Goal: Communication & Community: Ask a question

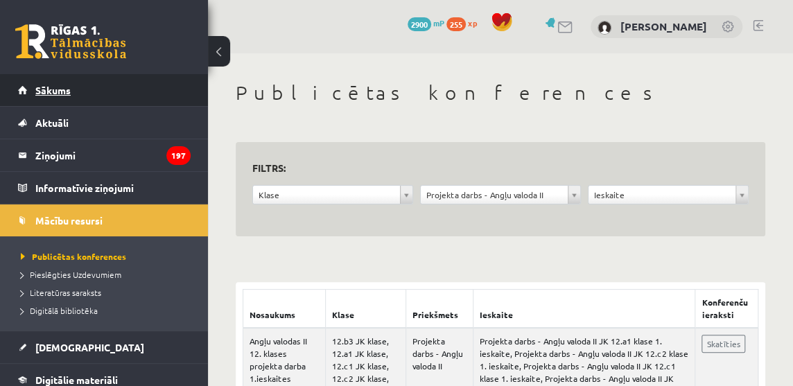
click at [51, 83] on link "Sākums" at bounding box center [104, 90] width 173 height 32
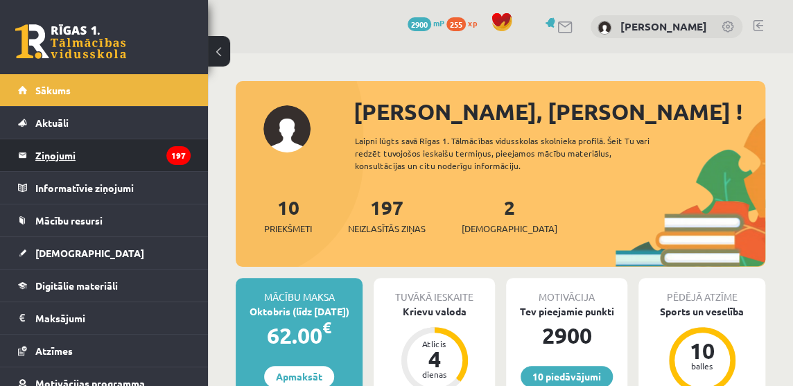
click at [69, 152] on legend "Ziņojumi 197" at bounding box center [112, 155] width 155 height 32
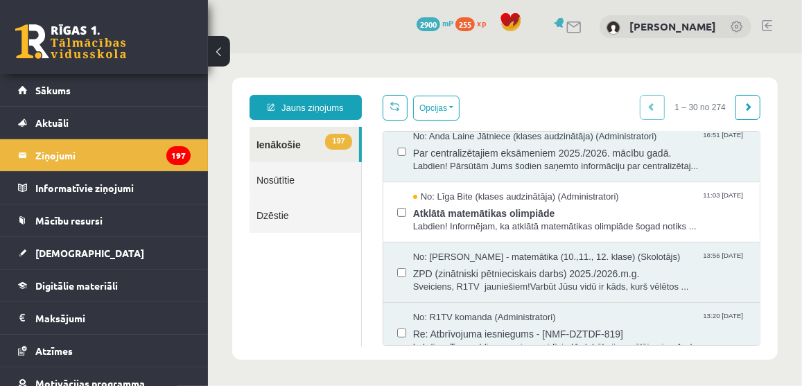
scroll to position [378, 0]
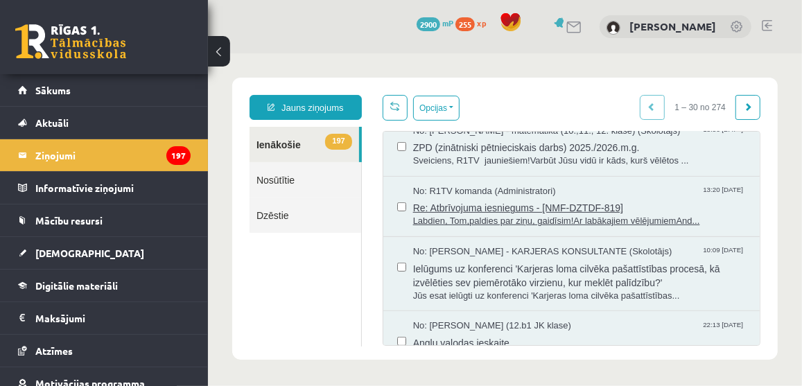
click at [522, 211] on span "Re: Atbrīvojuma iesniegums - [NMF-DZTDF-819]" at bounding box center [579, 205] width 333 height 17
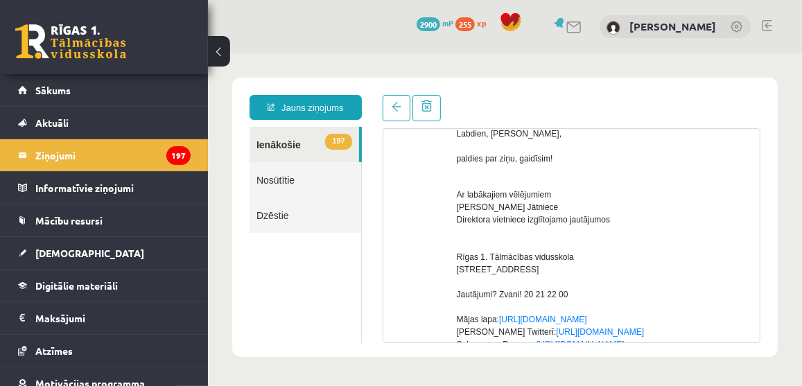
scroll to position [0, 0]
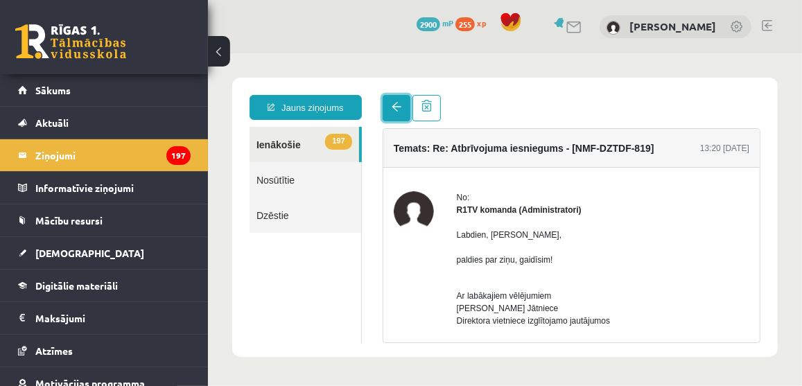
click at [391, 103] on span at bounding box center [396, 106] width 10 height 10
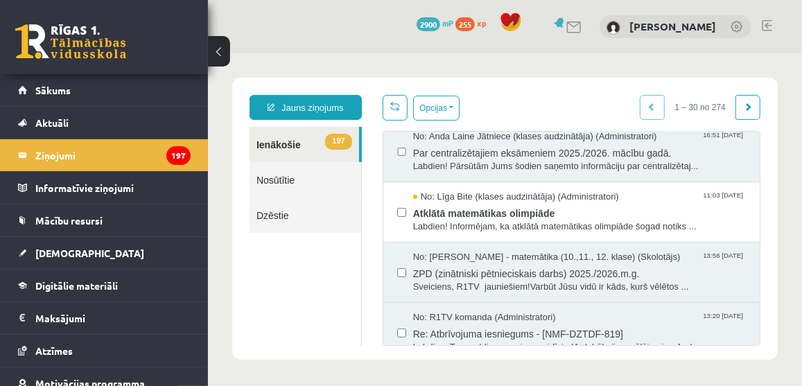
scroll to position [315, 0]
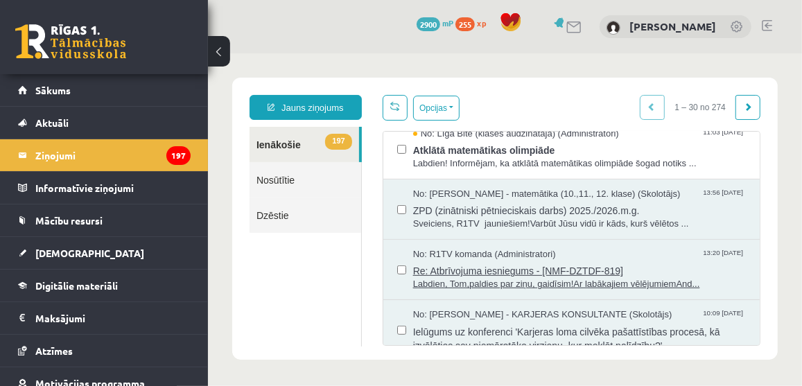
click at [654, 284] on span "Labdien, Tom,paldies par ziņu, gaidīsim!Ar labākajiem vēlējumiemAnd..." at bounding box center [579, 283] width 333 height 13
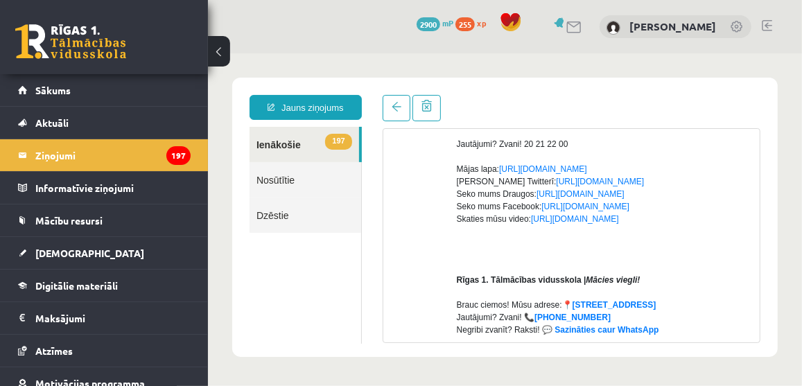
scroll to position [62, 0]
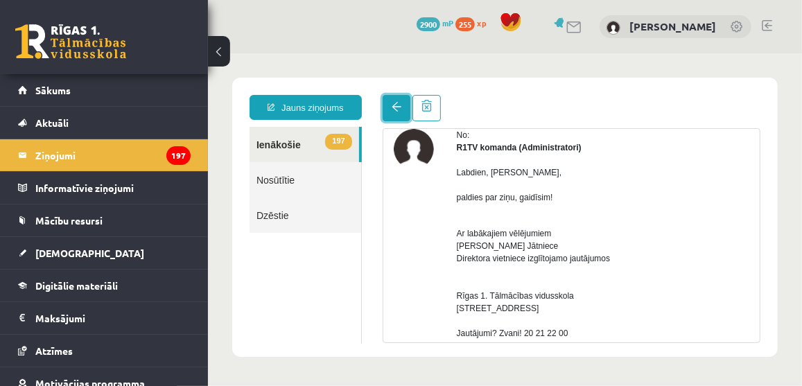
click at [400, 111] on span at bounding box center [396, 106] width 10 height 10
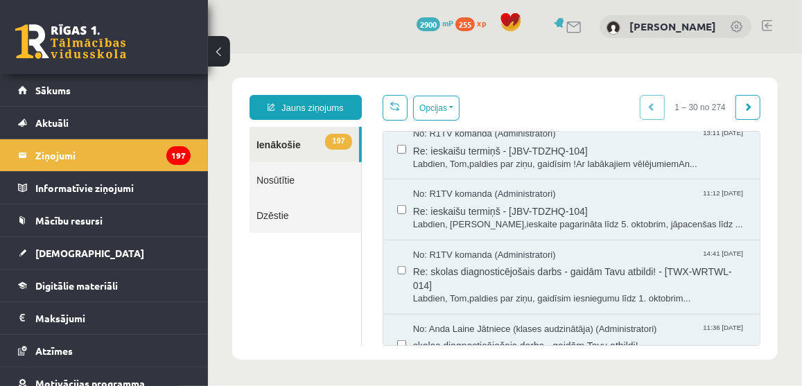
scroll to position [693, 0]
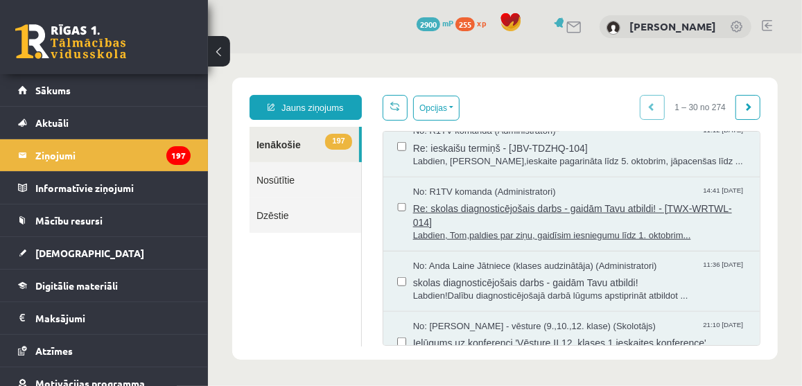
click at [503, 208] on span "Re: skolas diagnosticējošais darbs - gaidām Tavu atbildi! - [TWX-WRTWL-014]" at bounding box center [579, 213] width 333 height 31
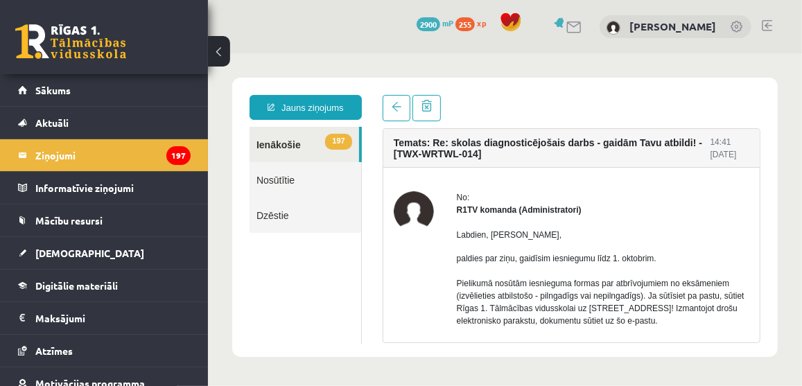
scroll to position [62, 0]
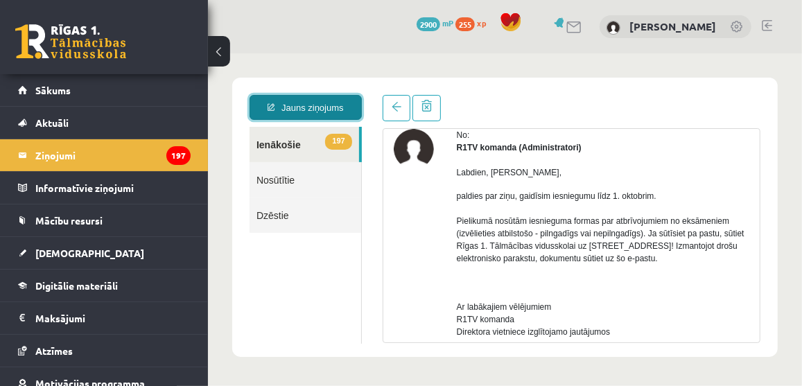
click at [288, 105] on link "Jauns ziņojums" at bounding box center [305, 106] width 112 height 25
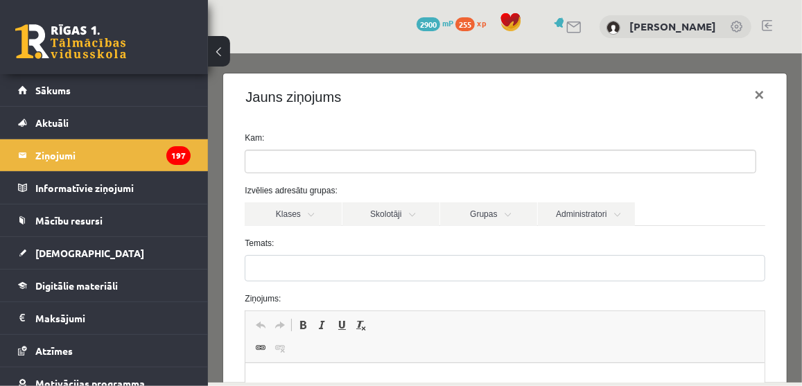
click at [276, 162] on input "search" at bounding box center [269, 161] width 49 height 22
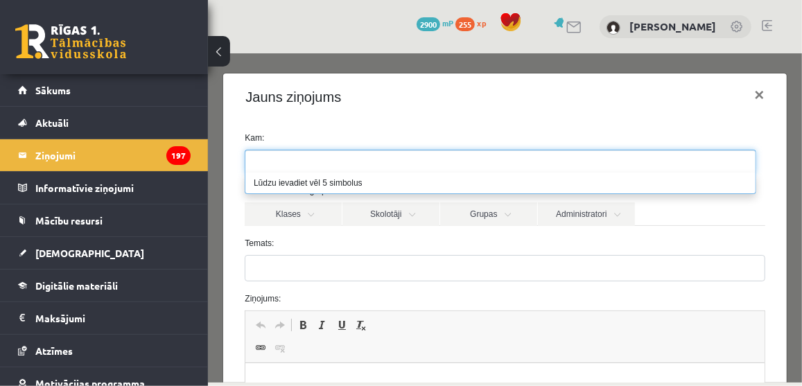
click at [331, 166] on ul at bounding box center [500, 161] width 510 height 22
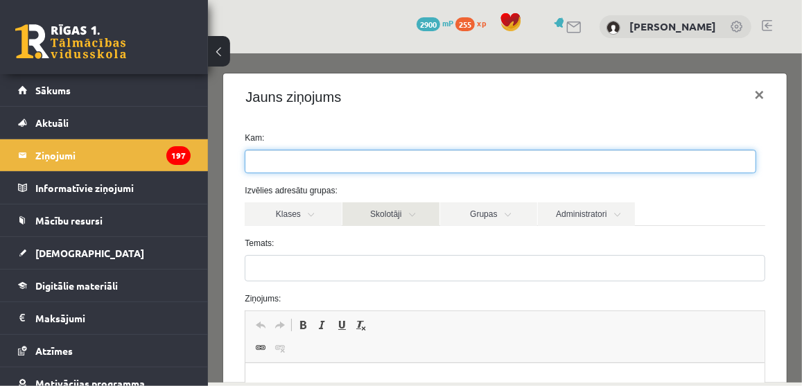
click at [378, 214] on link "Skolotāji" at bounding box center [390, 214] width 97 height 24
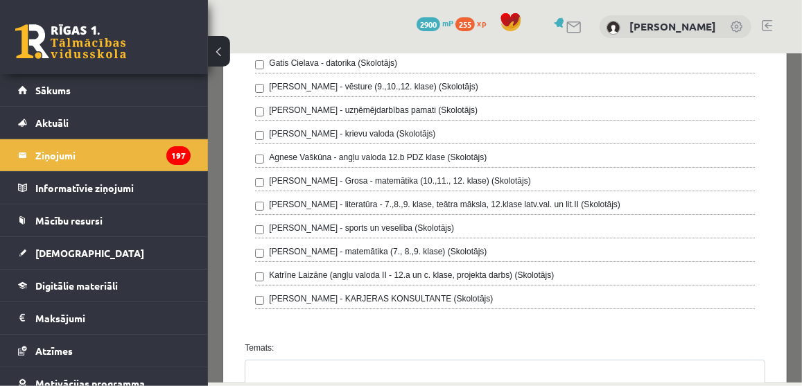
scroll to position [125, 0]
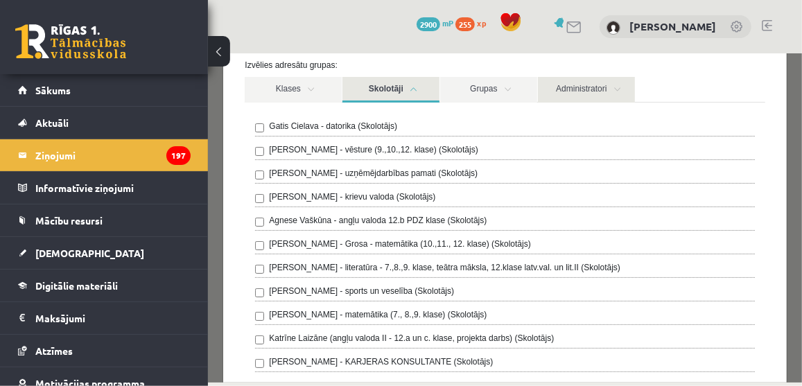
click at [616, 83] on link "Administratori" at bounding box center [585, 89] width 97 height 26
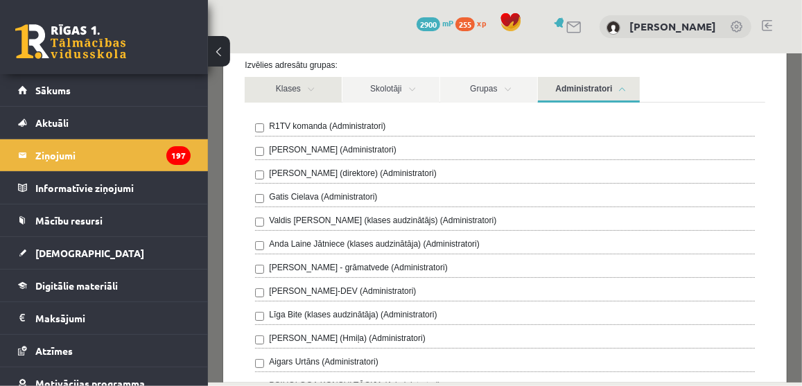
click at [289, 83] on link "Klases" at bounding box center [292, 89] width 97 height 26
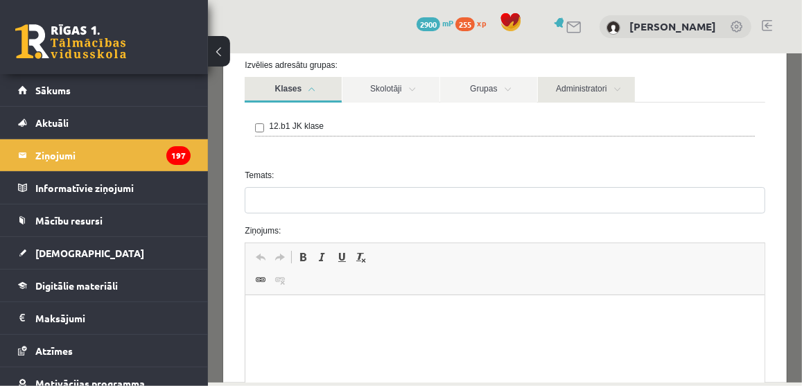
click at [602, 90] on link "Administratori" at bounding box center [585, 89] width 97 height 26
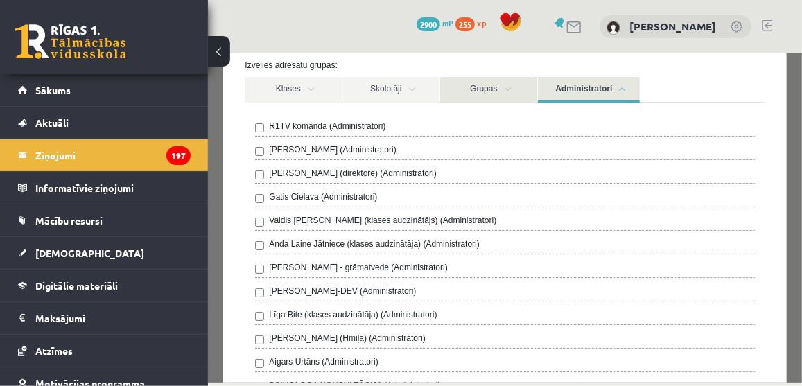
click at [485, 85] on link "Grupas" at bounding box center [488, 89] width 97 height 26
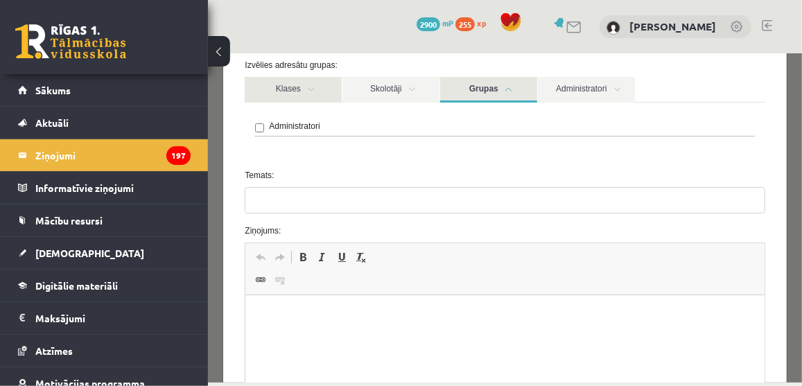
click at [290, 85] on link "Klases" at bounding box center [292, 89] width 97 height 26
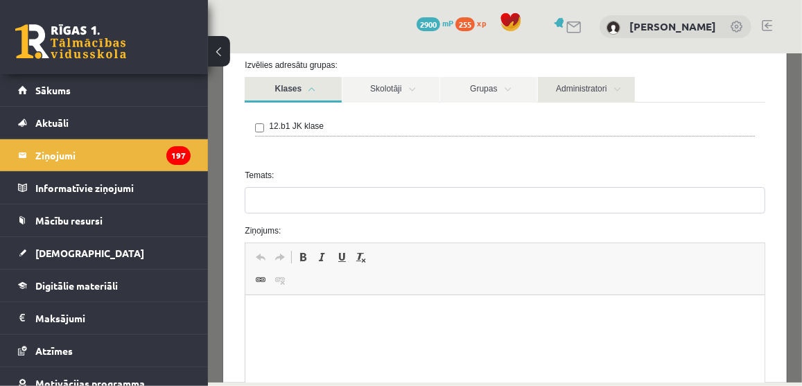
click at [602, 87] on link "Administratori" at bounding box center [585, 89] width 97 height 26
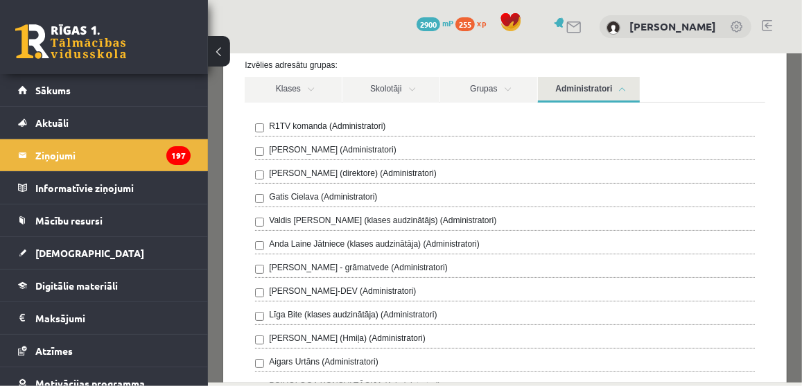
scroll to position [189, 0]
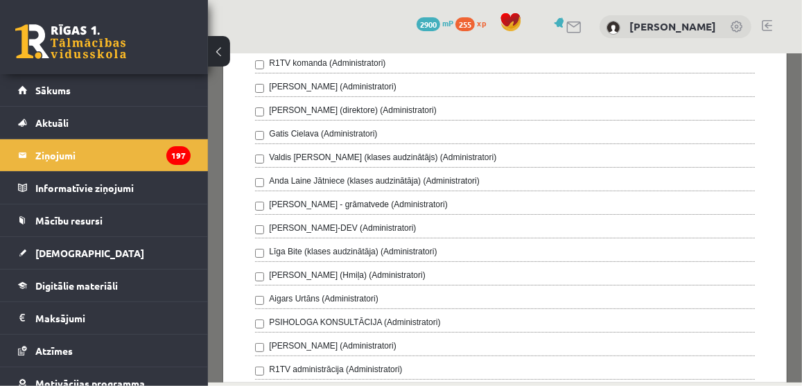
click at [379, 179] on label "Anda Laine Jātniece (klases audzinātāja) (Administratori)" at bounding box center [373, 180] width 211 height 12
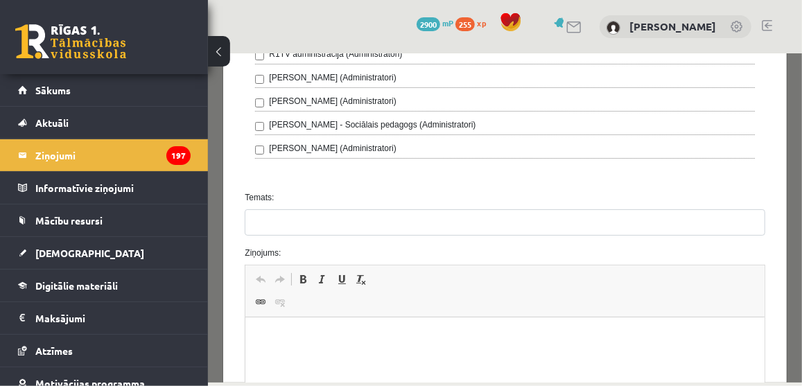
scroll to position [567, 0]
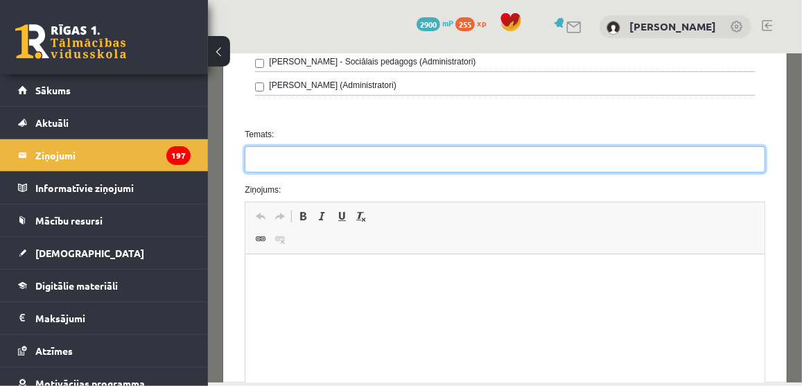
click at [295, 157] on input "Temats:" at bounding box center [504, 159] width 520 height 26
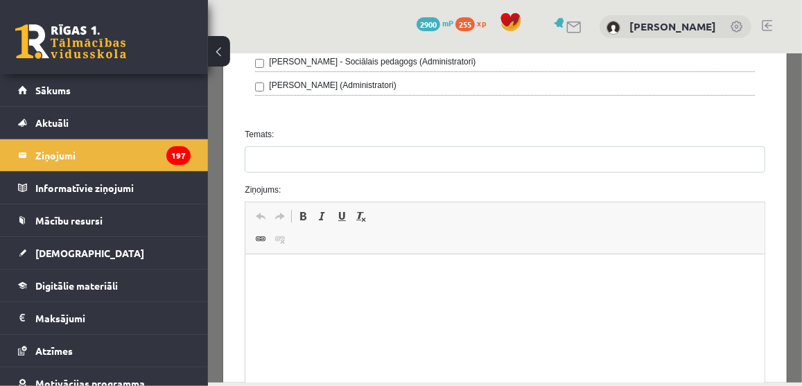
click at [275, 293] on html at bounding box center [504, 275] width 519 height 42
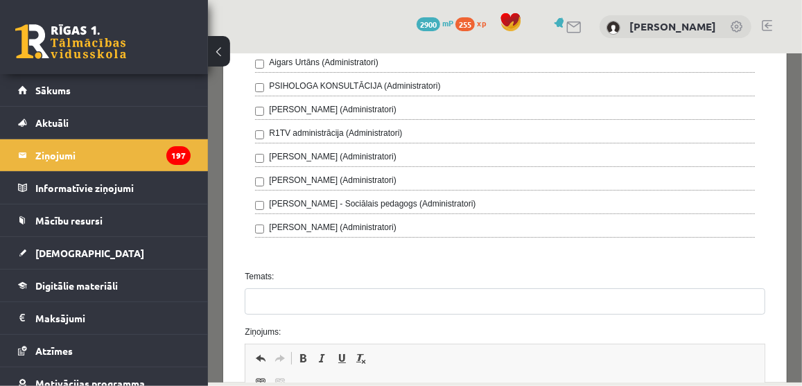
scroll to position [551, 0]
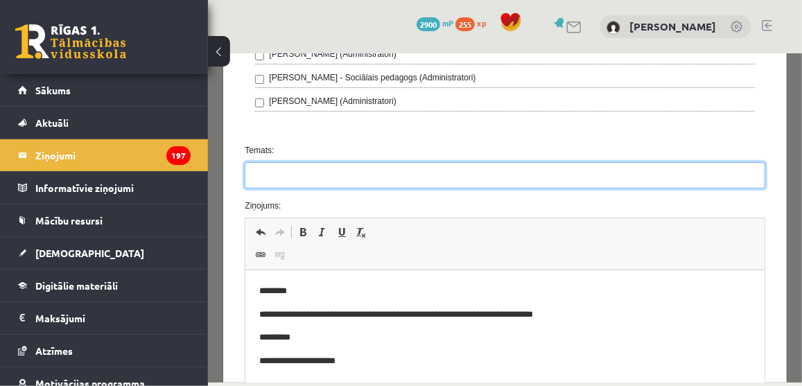
click at [286, 169] on input "Temats:" at bounding box center [504, 175] width 520 height 26
type input "**********"
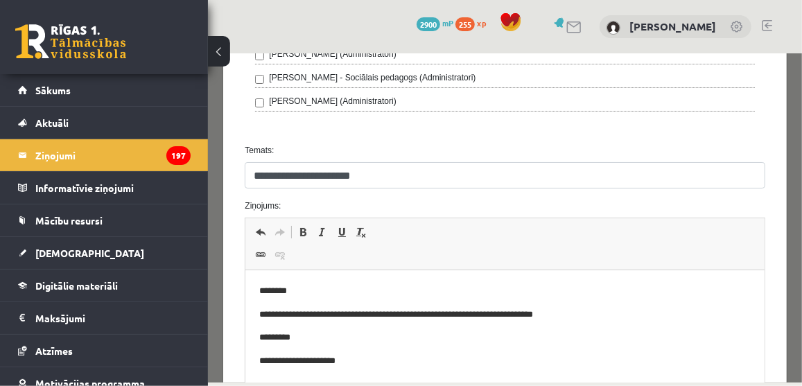
click at [532, 329] on body "**********" at bounding box center [504, 326] width 491 height 85
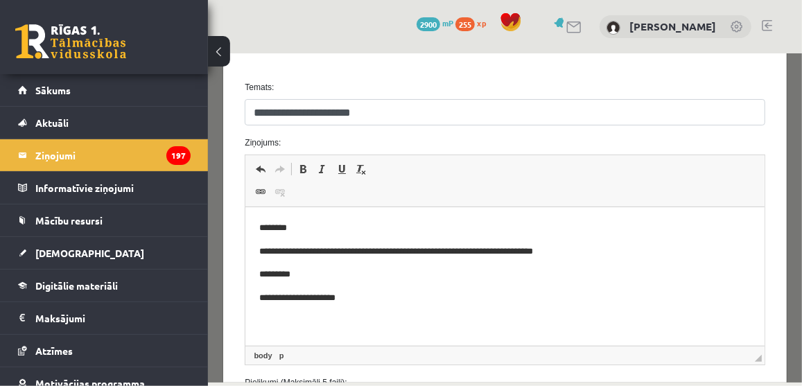
click at [469, 251] on p "**********" at bounding box center [500, 252] width 482 height 15
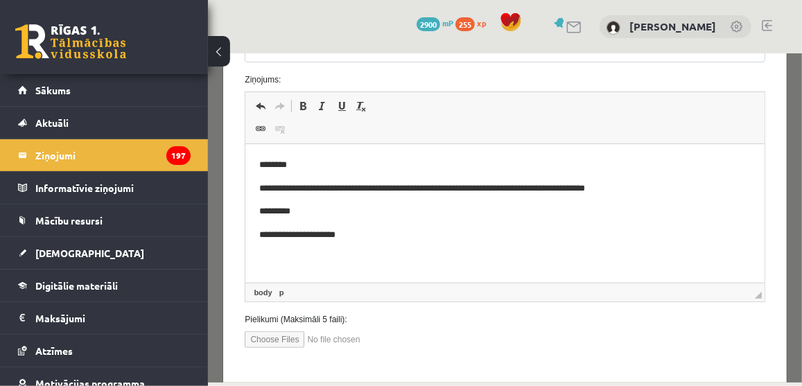
scroll to position [740, 0]
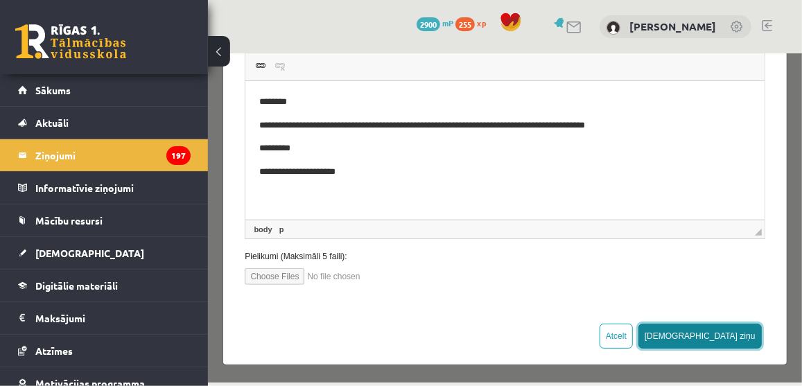
click at [736, 336] on button "Sūtīt ziņu" at bounding box center [699, 335] width 123 height 25
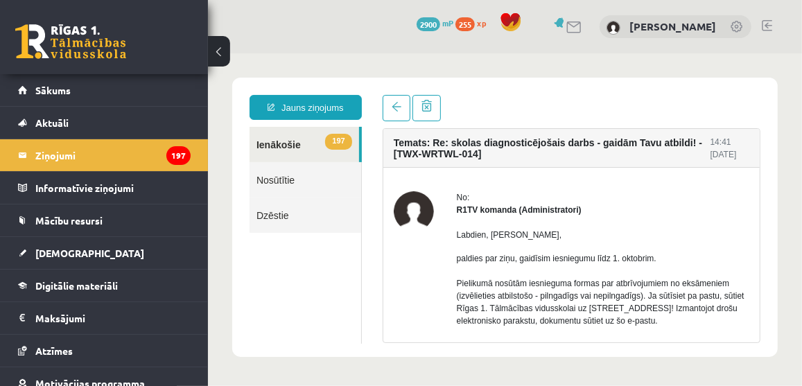
scroll to position [0, 0]
click at [263, 182] on link "Nosūtītie" at bounding box center [305, 179] width 112 height 35
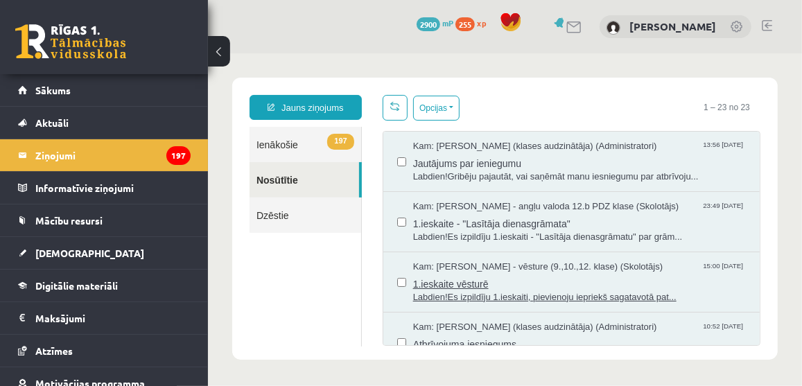
scroll to position [62, 0]
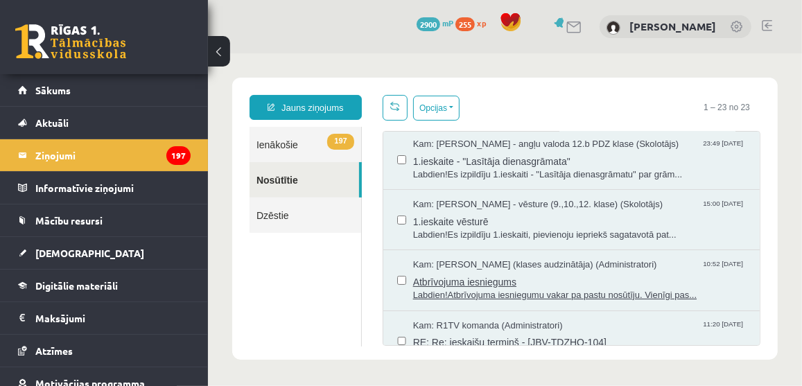
click at [580, 295] on span "Labdien!Atbrīvojuma iesniegumu vakar pa pastu nosūtīju. Vienīgi pas..." at bounding box center [579, 294] width 333 height 13
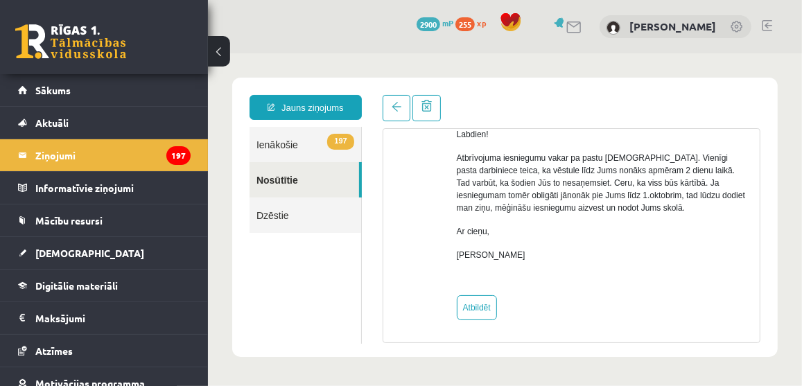
scroll to position [0, 0]
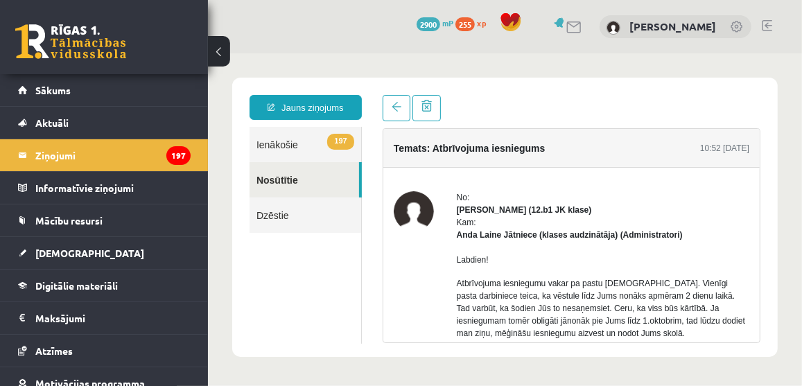
click at [284, 139] on link "197 Ienākošie" at bounding box center [305, 143] width 112 height 35
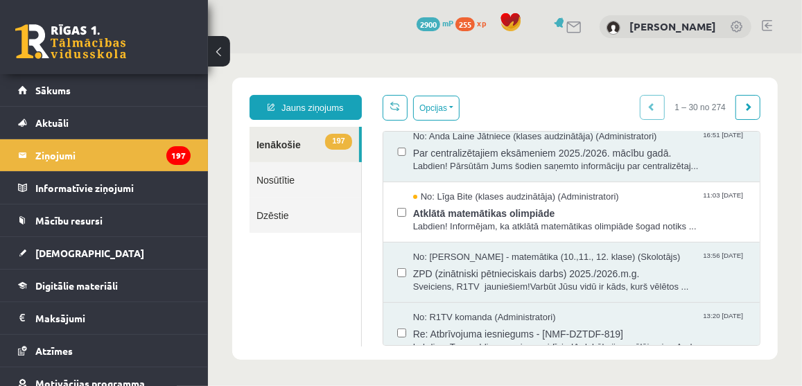
scroll to position [315, 0]
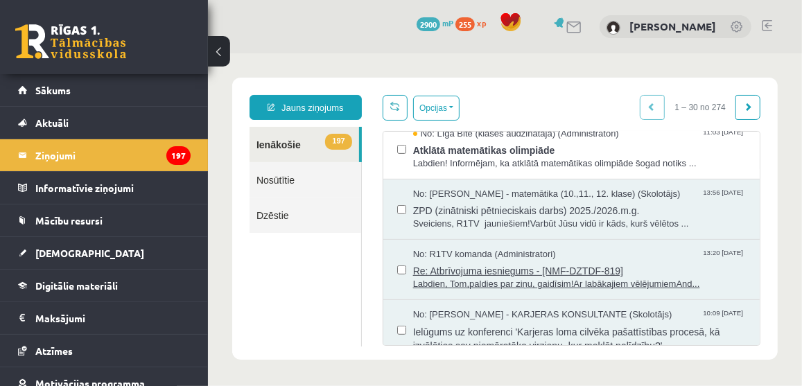
click at [470, 266] on span "Re: Atbrīvojuma iesniegums - [NMF-DZTDF-819]" at bounding box center [579, 268] width 333 height 17
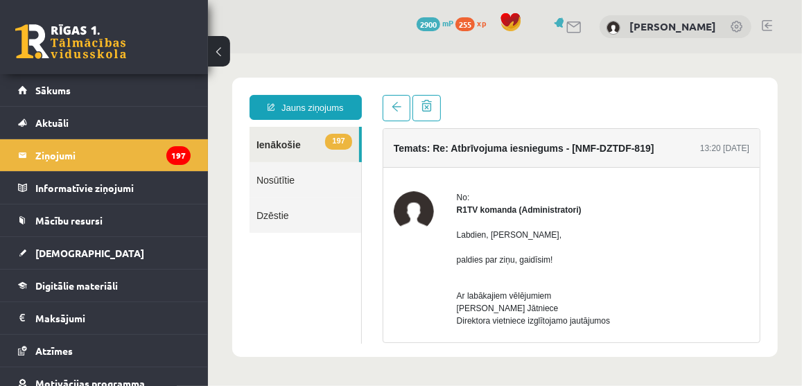
scroll to position [0, 0]
click at [284, 177] on link "Nosūtītie" at bounding box center [305, 179] width 112 height 35
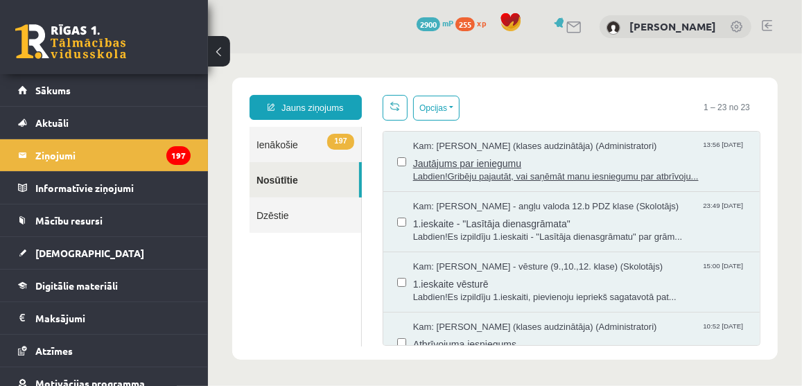
click at [457, 160] on span "Jautājums par ieniegumu" at bounding box center [579, 161] width 333 height 17
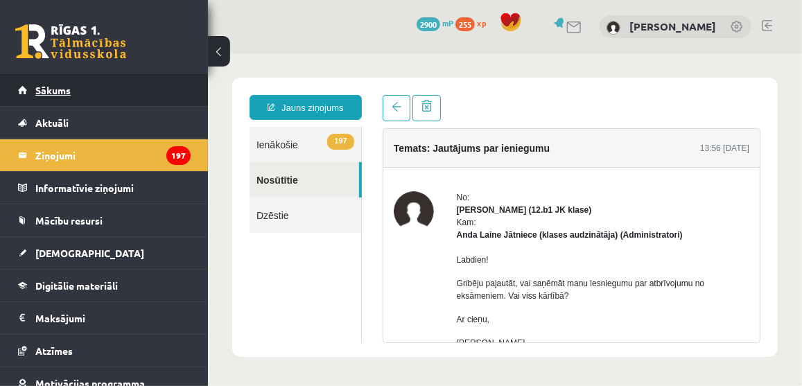
click at [49, 92] on span "Sākums" at bounding box center [52, 90] width 35 height 12
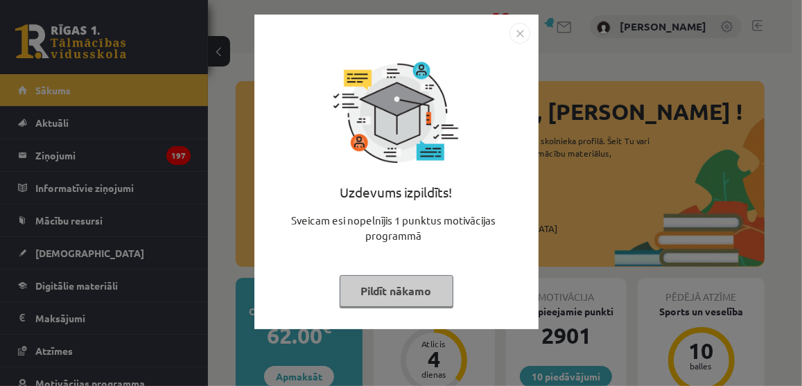
click at [383, 293] on button "Pildīt nākamo" at bounding box center [397, 291] width 114 height 32
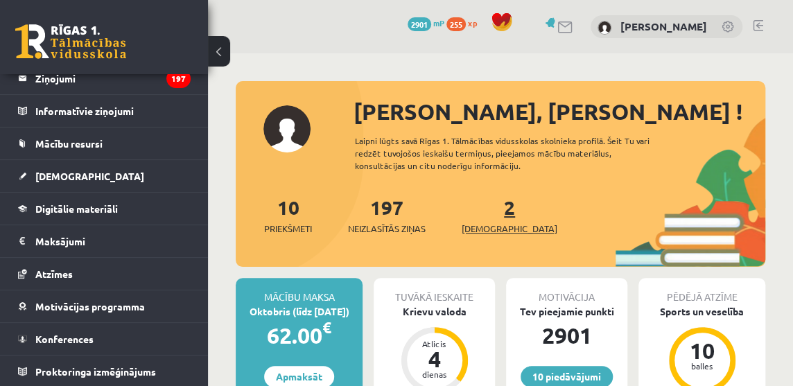
click at [487, 229] on span "[DEMOGRAPHIC_DATA]" at bounding box center [510, 229] width 96 height 14
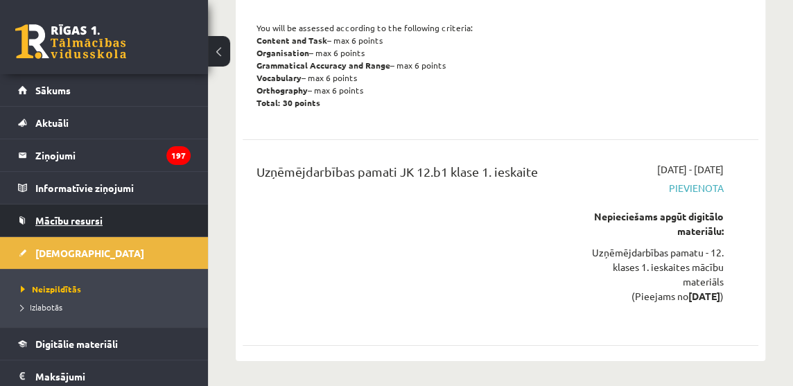
scroll to position [125, 0]
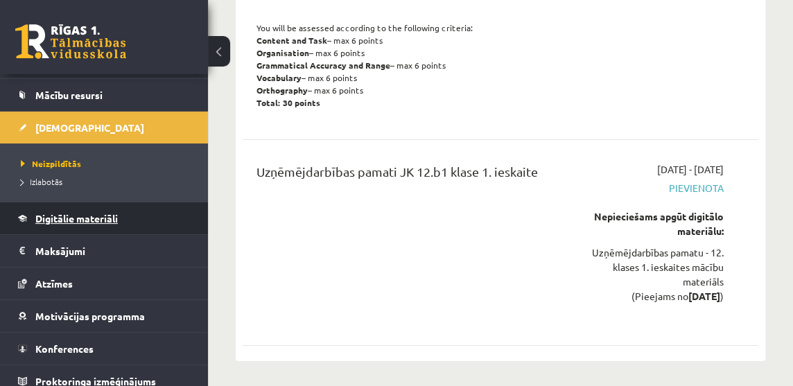
click at [111, 214] on span "Digitālie materiāli" at bounding box center [76, 218] width 83 height 12
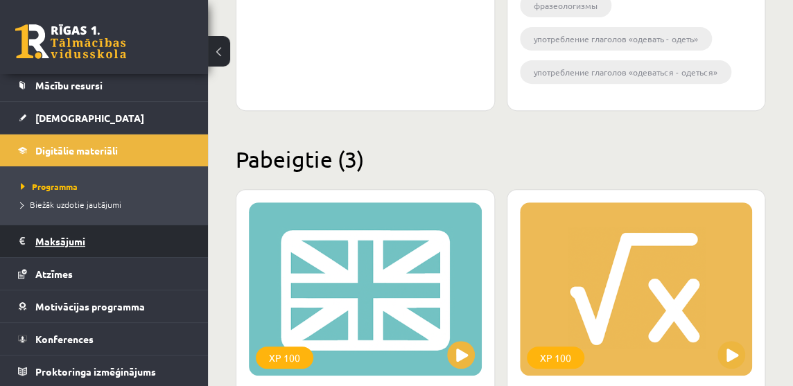
scroll to position [2499, 0]
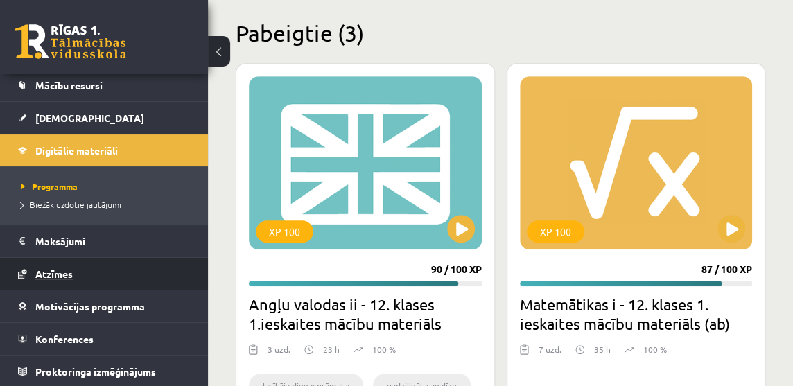
click at [62, 270] on span "Atzīmes" at bounding box center [53, 274] width 37 height 12
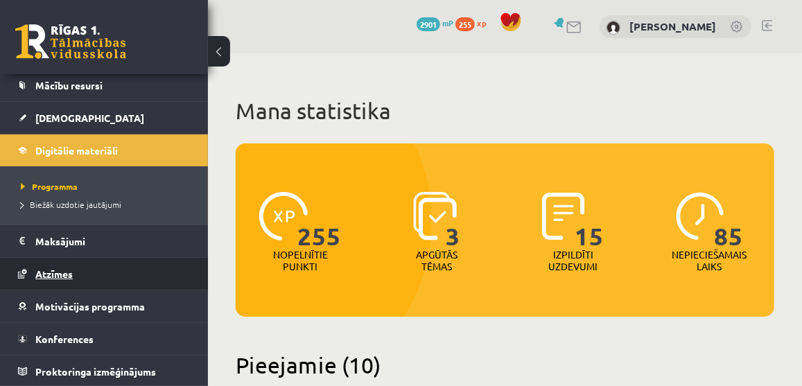
scroll to position [77, 0]
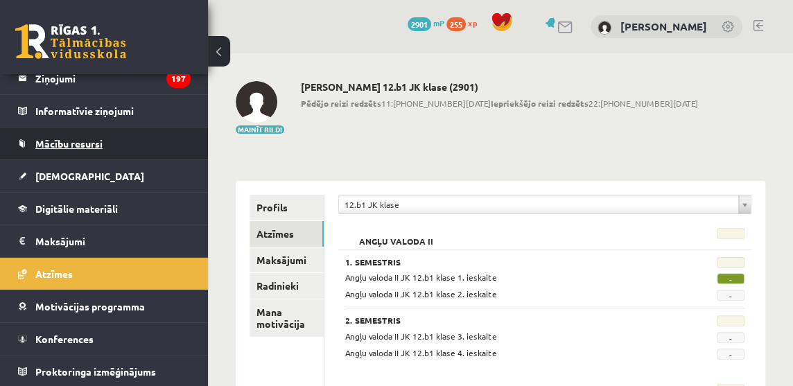
click at [72, 141] on span "Mācību resursi" at bounding box center [68, 143] width 67 height 12
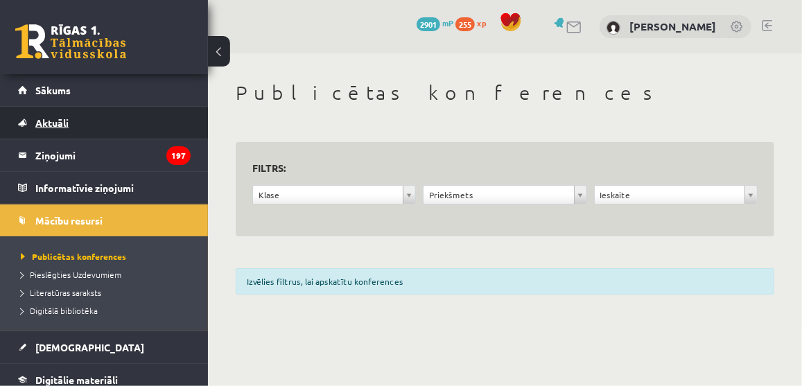
click at [62, 115] on link "Aktuāli" at bounding box center [104, 123] width 173 height 32
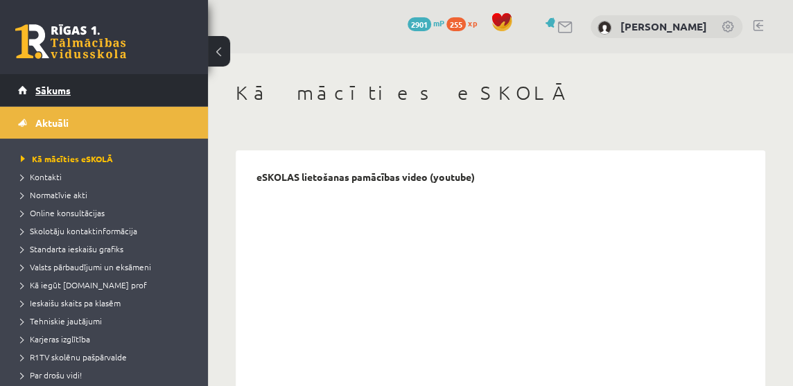
click at [73, 86] on link "Sākums" at bounding box center [104, 90] width 173 height 32
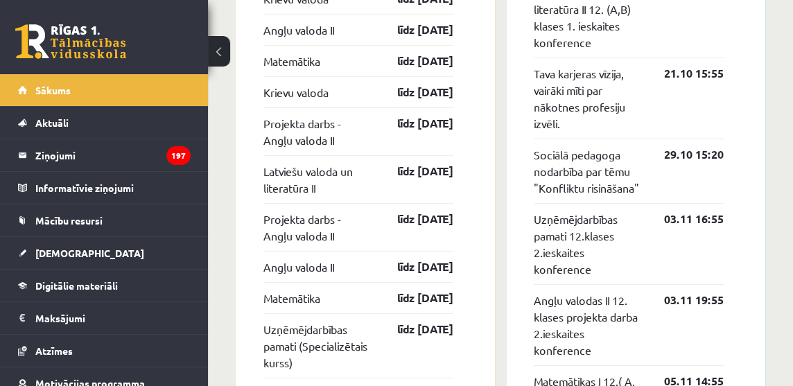
scroll to position [1995, 0]
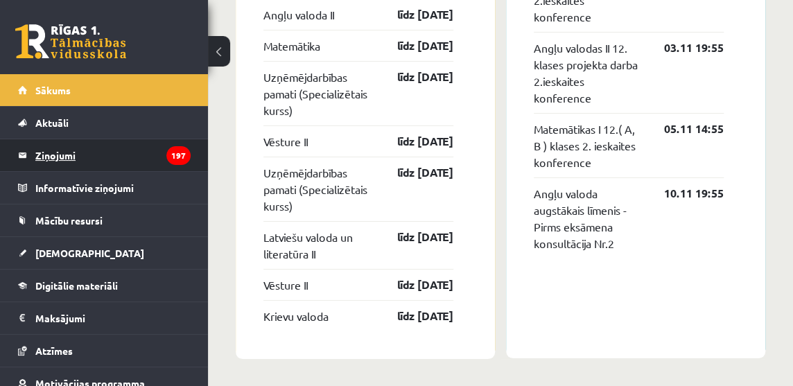
click at [49, 151] on legend "Ziņojumi 197" at bounding box center [112, 155] width 155 height 32
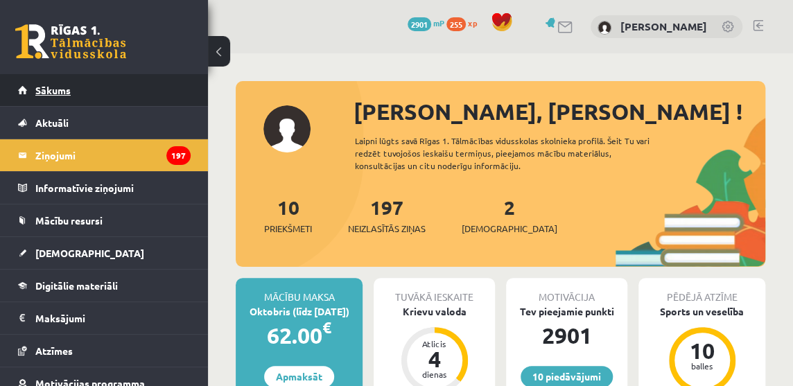
click at [55, 89] on span "Sākums" at bounding box center [52, 90] width 35 height 12
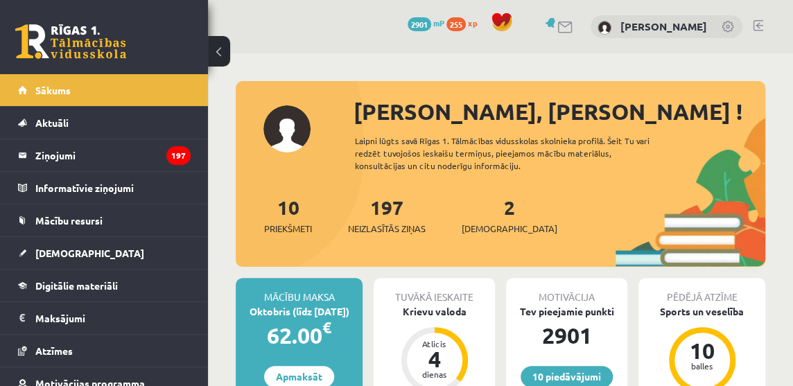
click at [759, 23] on link at bounding box center [758, 25] width 10 height 11
